Goal: Browse casually: Explore the website without a specific task or goal

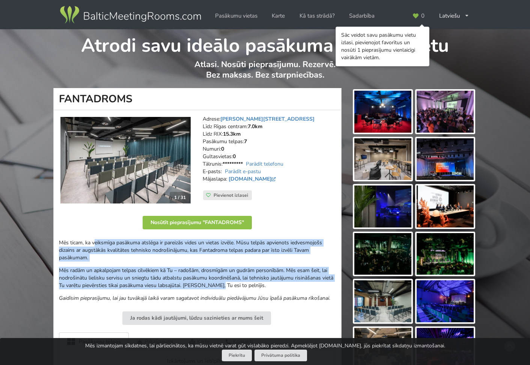
drag, startPoint x: 96, startPoint y: 244, endPoint x: 225, endPoint y: 287, distance: 136.1
click at [224, 287] on div "Mēs ticam, ka veiksmīga pasākuma atslēga ir pareizās vides un vietas izvēle. Mū…" at bounding box center [197, 270] width 277 height 63
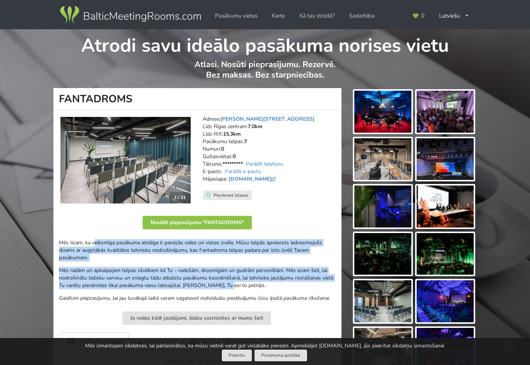
click at [225, 287] on p "Mēs radām un apkalpojam telpas cilvēkiem kā Tu – radošām, drosmīgām un gudrām p…" at bounding box center [197, 278] width 277 height 23
drag, startPoint x: 265, startPoint y: 285, endPoint x: 62, endPoint y: 231, distance: 210.2
drag, startPoint x: 62, startPoint y: 231, endPoint x: 166, endPoint y: 266, distance: 110.1
click at [165, 266] on div "Mēs ticam, ka veiksmīga pasākuma atslēga ir pareizās vides un vietas izvēle. Mū…" at bounding box center [197, 270] width 277 height 63
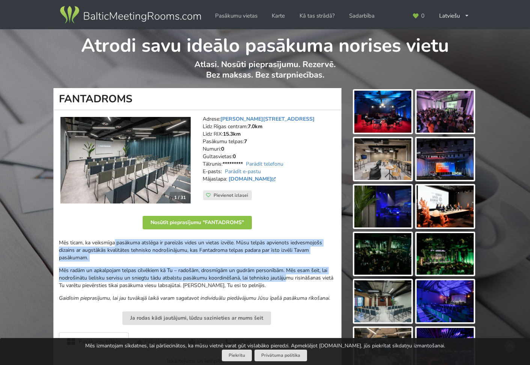
drag, startPoint x: 193, startPoint y: 252, endPoint x: 107, endPoint y: 235, distance: 88.4
drag, startPoint x: 107, startPoint y: 235, endPoint x: 288, endPoint y: 270, distance: 184.5
click at [288, 270] on p "Mēs radām un apkalpojam telpas cilvēkiem kā Tu – radošām, drosmīgām un gudrām p…" at bounding box center [197, 278] width 277 height 23
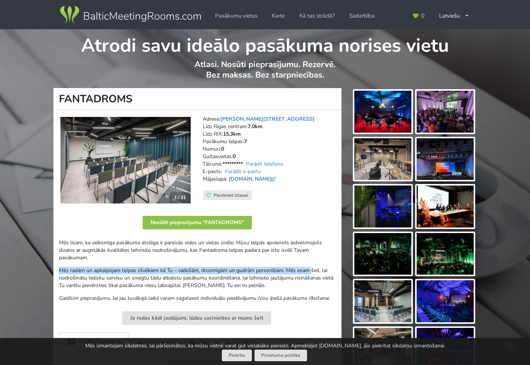
drag, startPoint x: 280, startPoint y: 269, endPoint x: 114, endPoint y: 253, distance: 165.8
click at [114, 253] on div "Mēs ticam, ka veiksmīga pasākuma atslēga ir pareizās vides un vietas izvēle. Mū…" at bounding box center [197, 270] width 277 height 63
drag, startPoint x: 114, startPoint y: 253, endPoint x: 278, endPoint y: 282, distance: 165.7
click at [278, 282] on p "Mēs radām un apkalpojam telpas cilvēkiem kā Tu – radošām, drosmīgām un gudrām p…" at bounding box center [197, 278] width 277 height 23
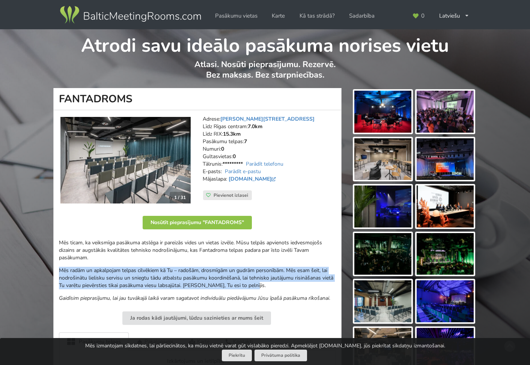
drag, startPoint x: 307, startPoint y: 288, endPoint x: 95, endPoint y: 256, distance: 214.9
click at [95, 256] on div "Mēs ticam, ka veiksmīga pasākuma atslēga ir pareizās vides un vietas izvēle. Mū…" at bounding box center [197, 270] width 277 height 63
drag, startPoint x: 95, startPoint y: 256, endPoint x: 258, endPoint y: 289, distance: 166.5
click at [258, 289] on p "Mēs radām un apkalpojam telpas cilvēkiem kā Tu – radošām, drosmīgām un gudrām p…" at bounding box center [197, 278] width 277 height 23
drag, startPoint x: 269, startPoint y: 289, endPoint x: 99, endPoint y: 250, distance: 174.8
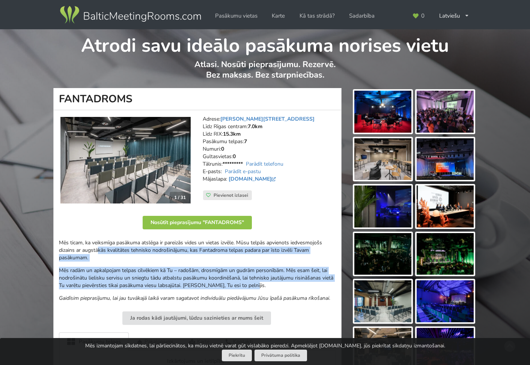
click at [99, 250] on div "Mēs ticam, ka veiksmīga pasākuma atslēga ir pareizās vides un vietas izvēle. Mū…" at bounding box center [197, 270] width 277 height 63
drag, startPoint x: 99, startPoint y: 250, endPoint x: 225, endPoint y: 277, distance: 129.7
click at [225, 277] on p "Mēs radām un apkalpojam telpas cilvēkiem kā Tu – radošām, drosmīgām un gudrām p…" at bounding box center [197, 278] width 277 height 23
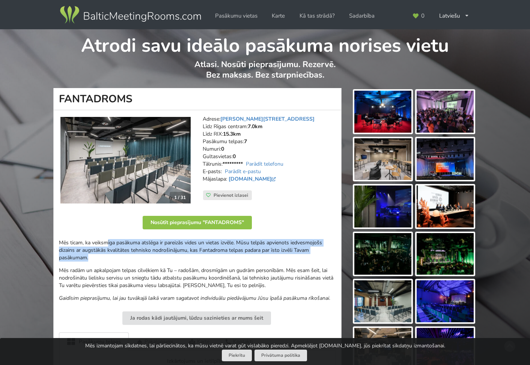
drag, startPoint x: 179, startPoint y: 248, endPoint x: 109, endPoint y: 241, distance: 70.1
click at [109, 241] on p "Mēs ticam, ka veiksmīga pasākuma atslēga ir pareizās vides un vietas izvēle. Mū…" at bounding box center [197, 250] width 277 height 23
drag, startPoint x: 109, startPoint y: 241, endPoint x: 192, endPoint y: 254, distance: 84.0
click at [192, 254] on p "Mēs ticam, ka veiksmīga pasākuma atslēga ir pareizās vides un vietas izvēle. Mū…" at bounding box center [197, 250] width 277 height 23
